Goal: Information Seeking & Learning: Learn about a topic

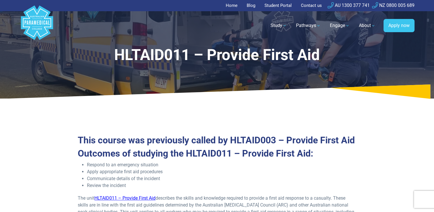
click at [401, 96] on icon at bounding box center [217, 91] width 434 height 14
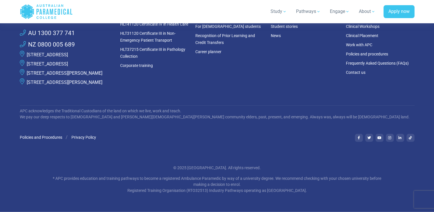
scroll to position [1670, 0]
drag, startPoint x: 234, startPoint y: 168, endPoint x: 179, endPoint y: 168, distance: 55.0
click at [179, 168] on p "© 2025 [GEOGRAPHIC_DATA]. All rights reserved." at bounding box center [216, 168] width 335 height 6
copy p "[GEOGRAPHIC_DATA]"
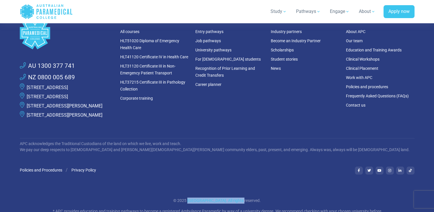
click at [426, 182] on footer ".logo-block-c1{fill:#3CC5EE;} .logo-block-c2{fill:#FFF;} AU 1300 377 741 NZ 080…" at bounding box center [217, 122] width 434 height 246
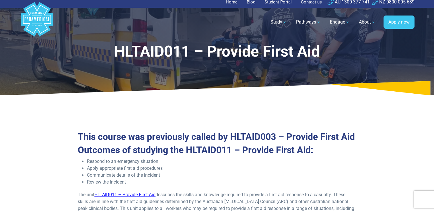
scroll to position [0, 0]
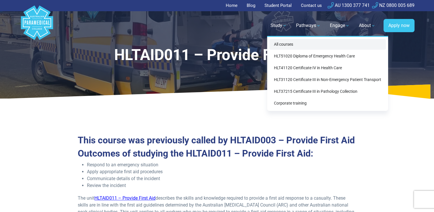
click at [298, 46] on link "All courses" at bounding box center [327, 44] width 116 height 11
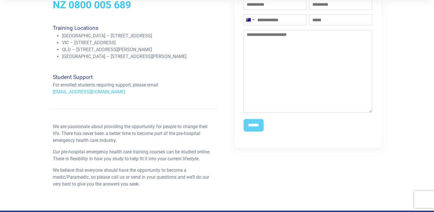
scroll to position [172, 0]
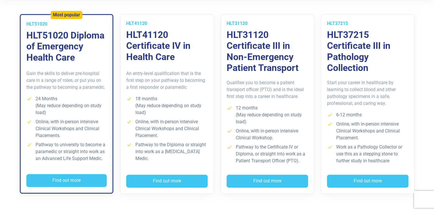
scroll to position [172, 0]
